Goal: Task Accomplishment & Management: Use online tool/utility

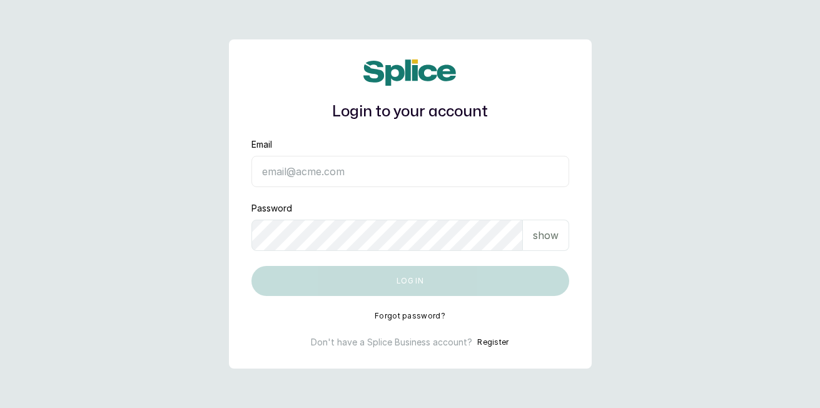
type input "[EMAIL_ADDRESS][DOMAIN_NAME]"
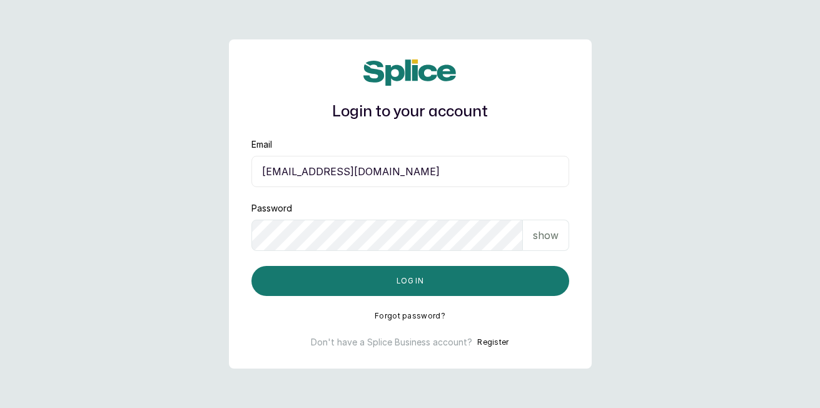
click at [506, 280] on button "Log in" at bounding box center [410, 281] width 318 height 30
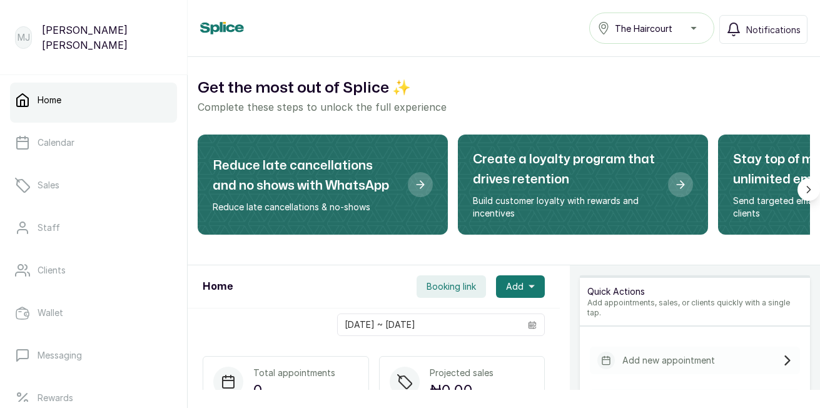
click at [775, 111] on p "Complete these steps to unlock the full experience" at bounding box center [504, 106] width 612 height 15
click at [72, 194] on link "Sales" at bounding box center [93, 185] width 167 height 35
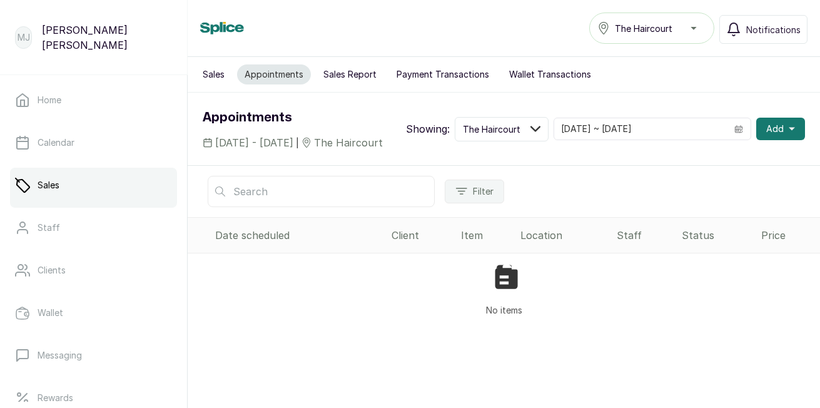
click at [766, 132] on span "Add" at bounding box center [775, 129] width 18 height 13
